Goal: Task Accomplishment & Management: Manage account settings

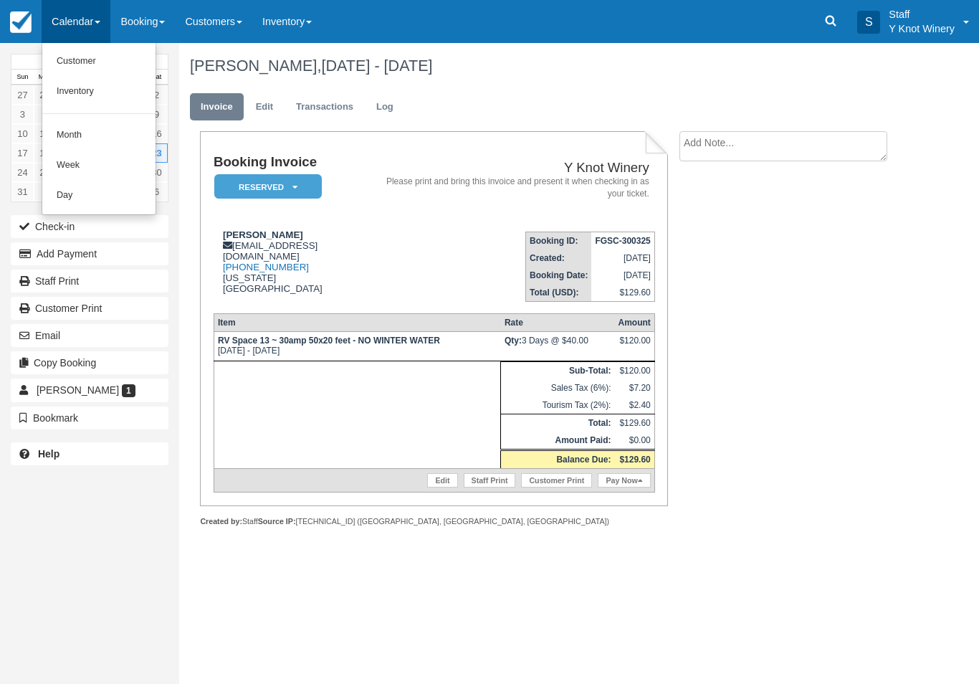
click at [89, 55] on link "Customer" at bounding box center [98, 62] width 113 height 30
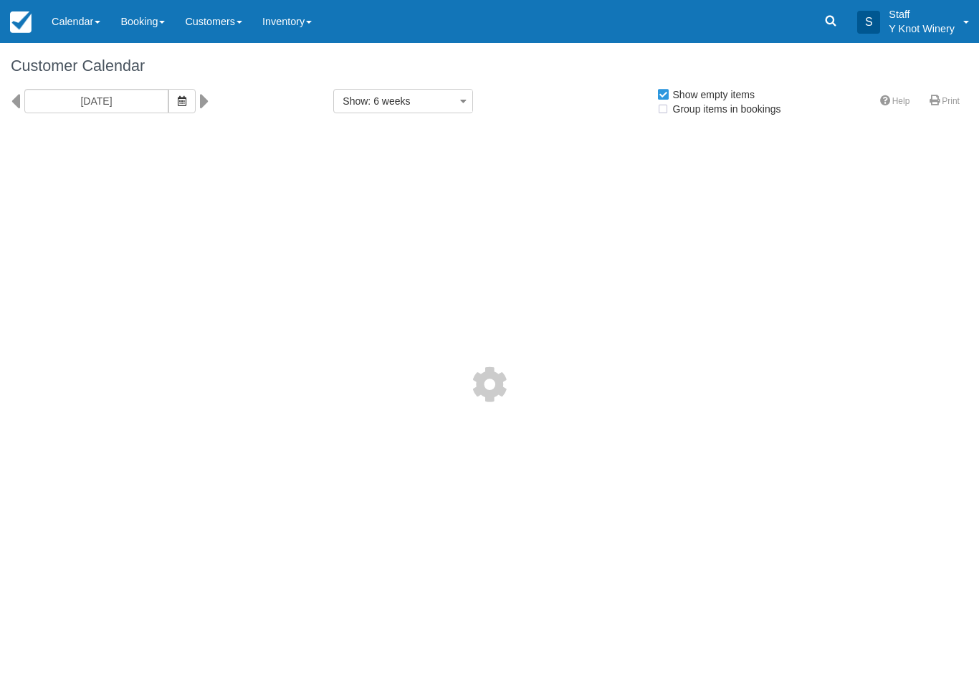
select select
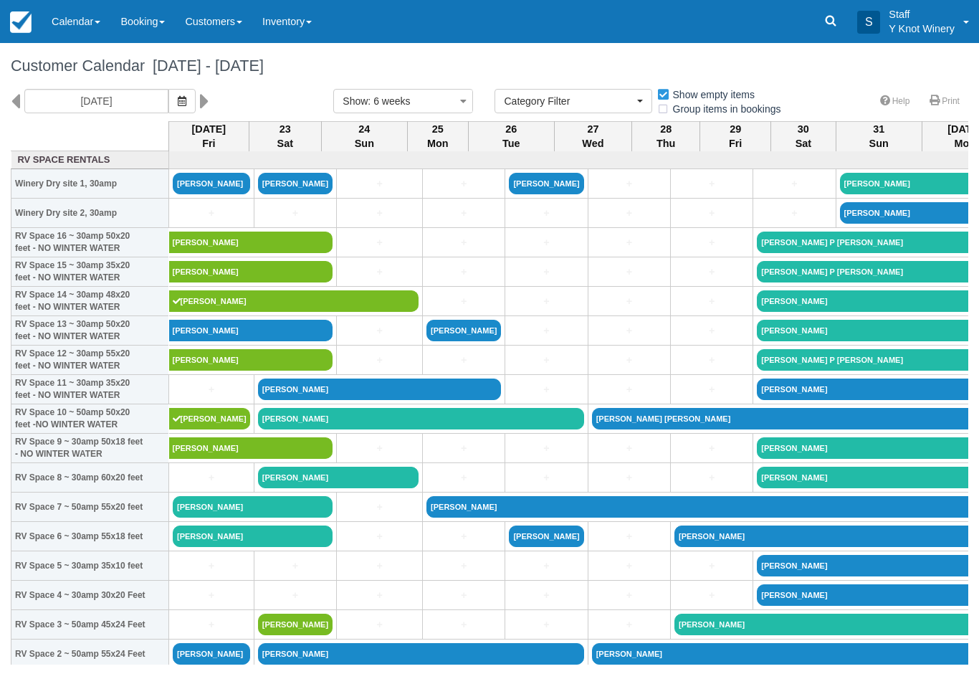
click at [178, 103] on icon "button" at bounding box center [182, 101] width 9 height 10
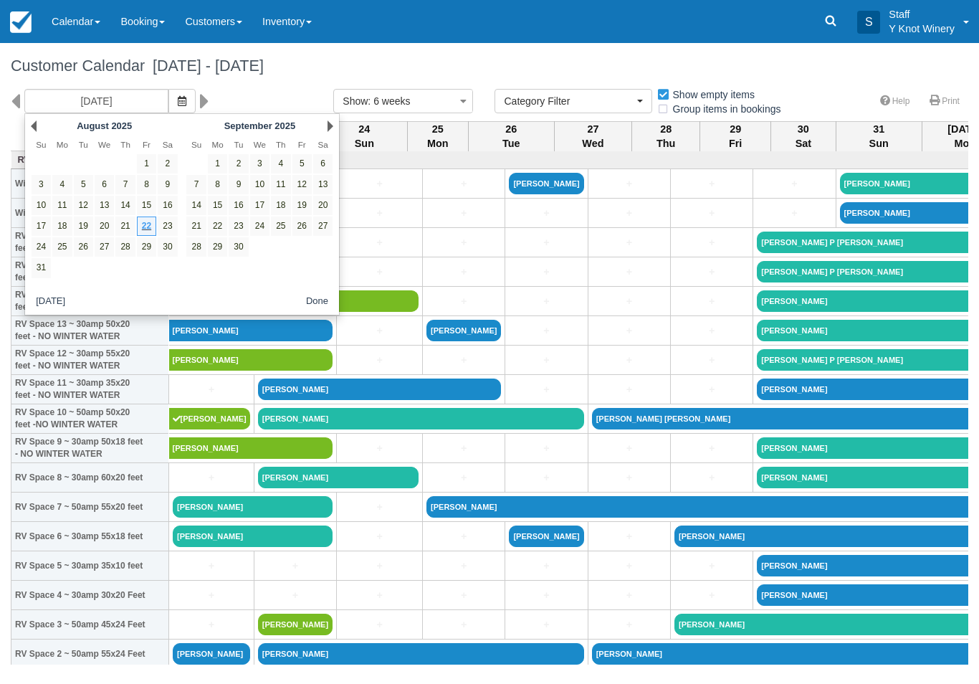
click at [168, 204] on link "16" at bounding box center [167, 205] width 19 height 19
type input "08/16/25"
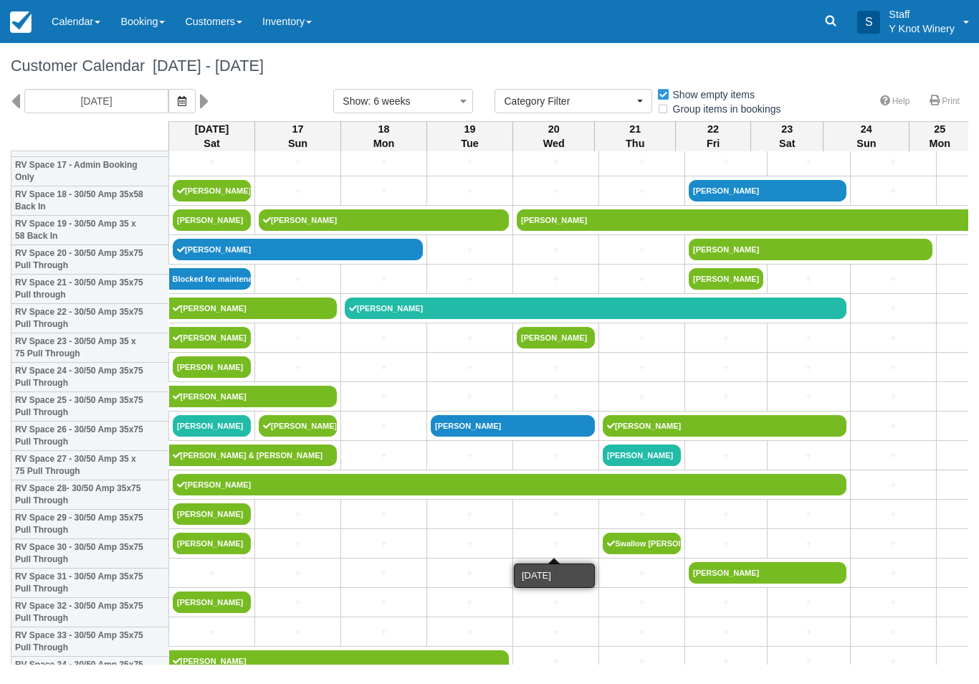
scroll to position [541, 0]
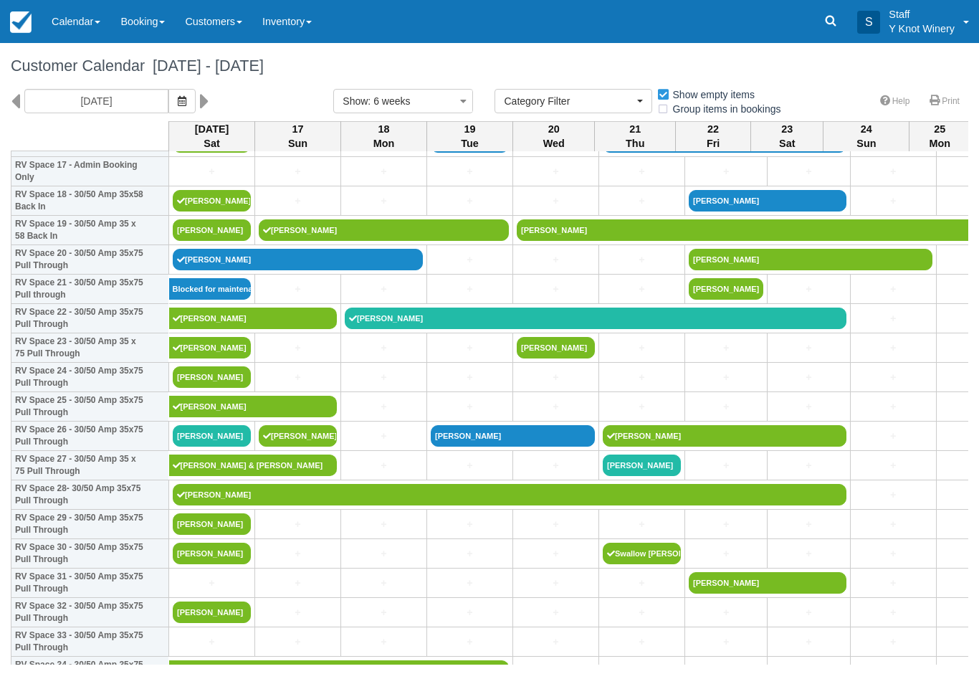
click at [241, 270] on link "[PERSON_NAME]" at bounding box center [298, 260] width 250 height 22
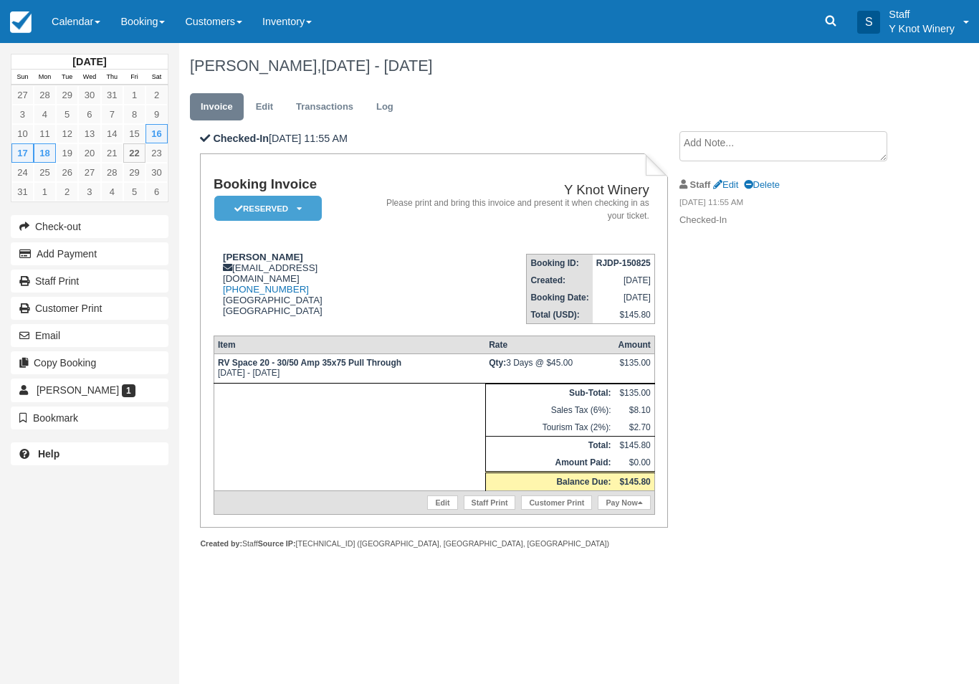
click at [144, 250] on button "Add Payment" at bounding box center [90, 253] width 158 height 23
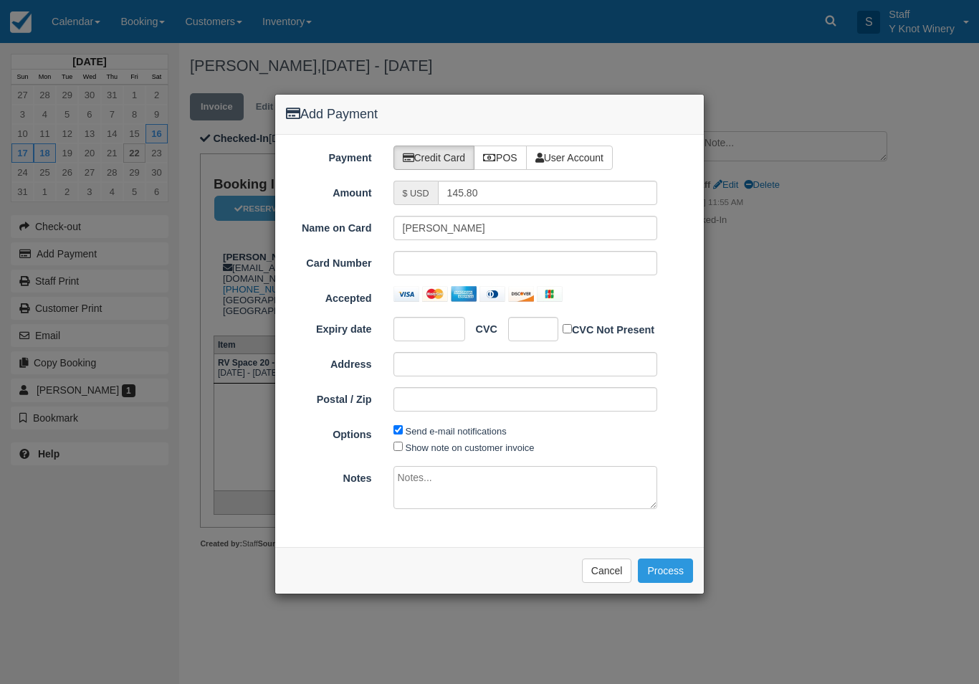
click at [513, 149] on label "POS" at bounding box center [500, 158] width 53 height 24
radio input "true"
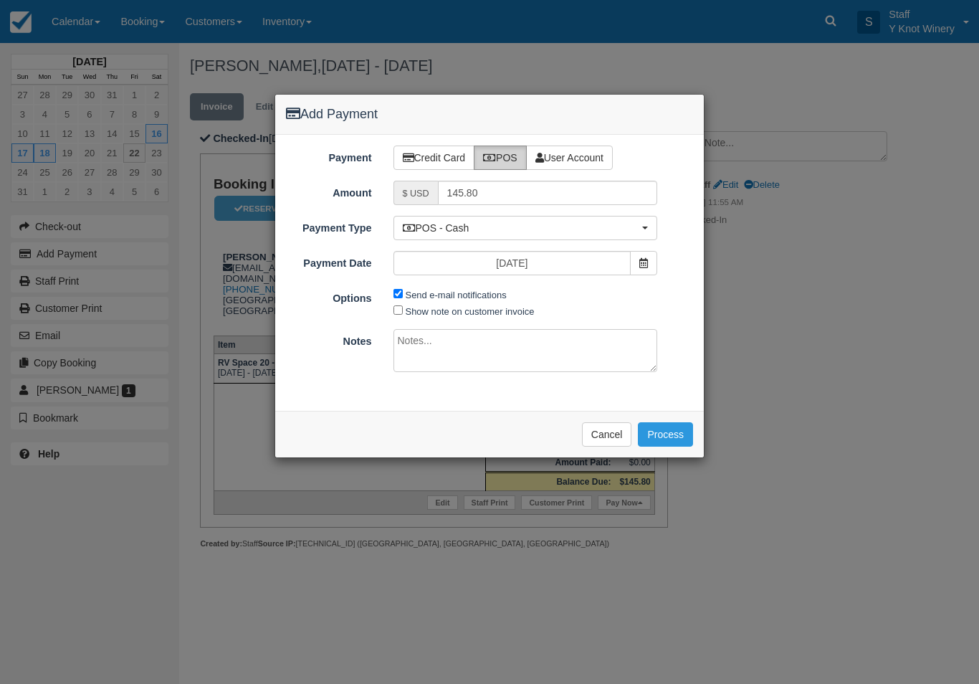
click at [677, 428] on button "Process" at bounding box center [665, 434] width 55 height 24
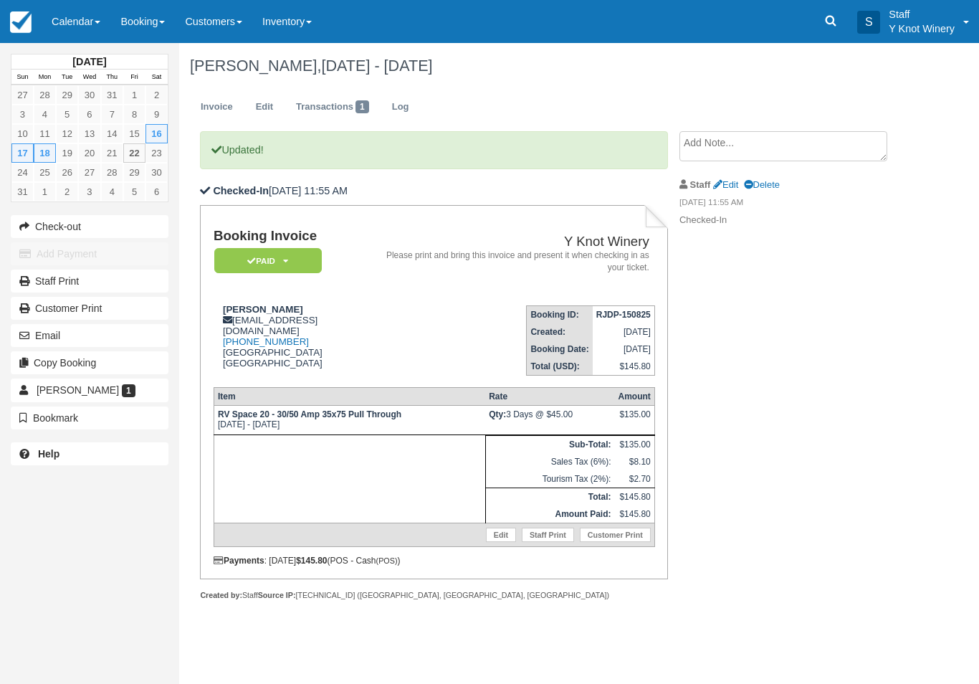
click at [91, 27] on link "Calendar" at bounding box center [76, 21] width 69 height 43
